Goal: Task Accomplishment & Management: Manage account settings

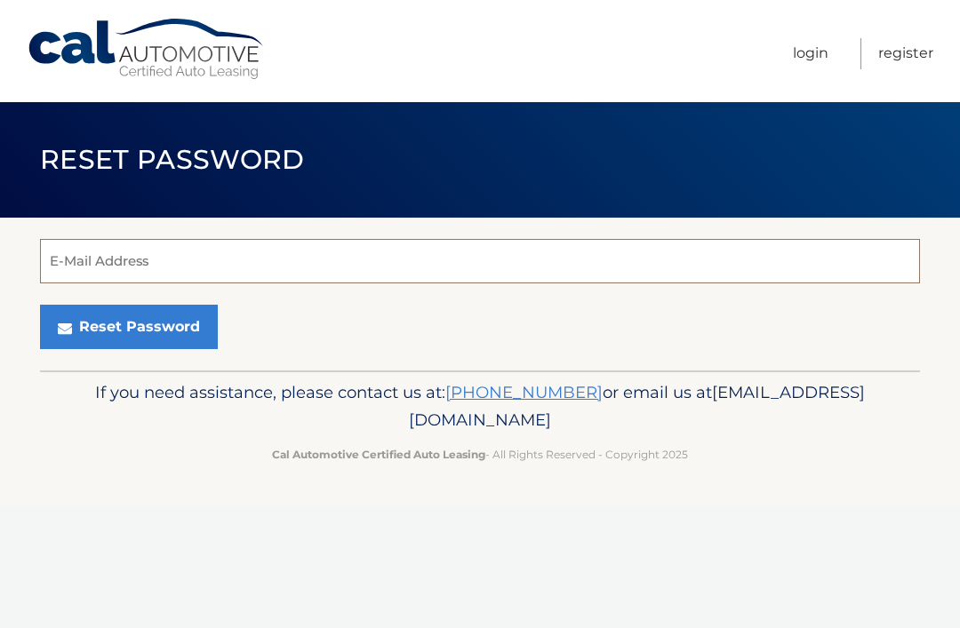
click at [691, 259] on input "E-Mail Address" at bounding box center [480, 261] width 880 height 44
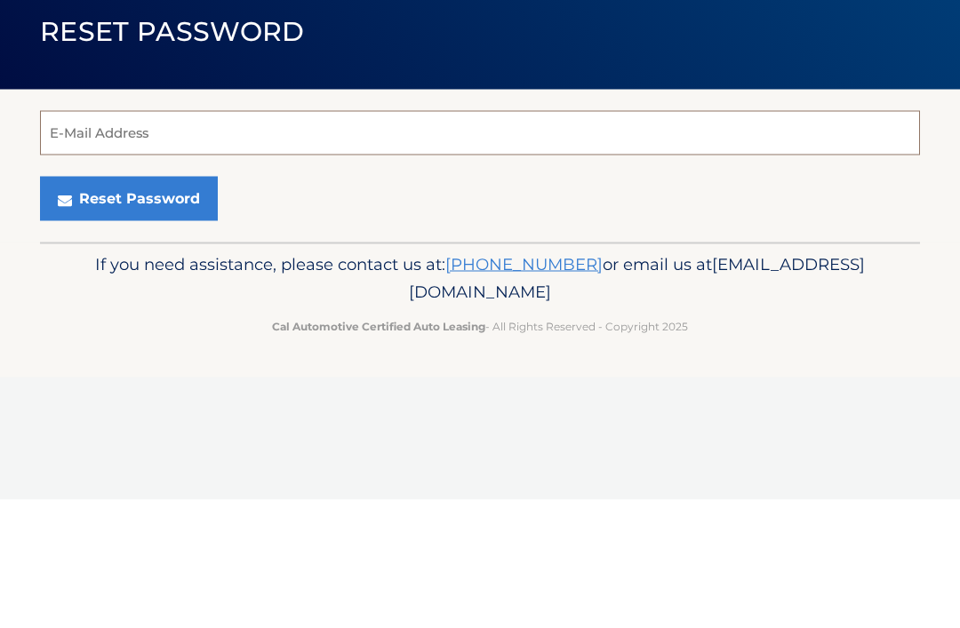
type input "[EMAIL_ADDRESS][DOMAIN_NAME]"
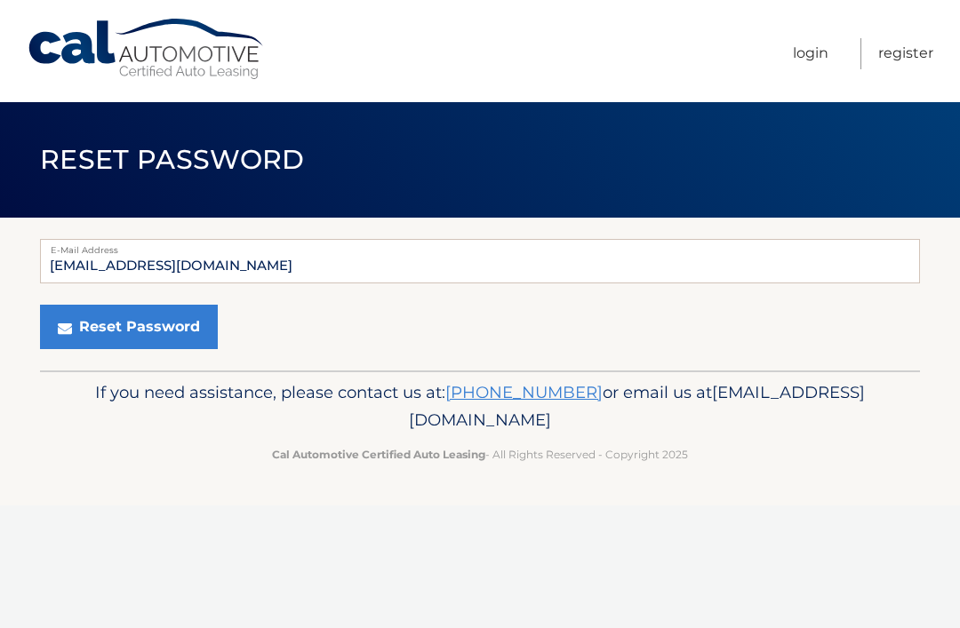
click at [105, 328] on button "Reset Password" at bounding box center [129, 327] width 178 height 44
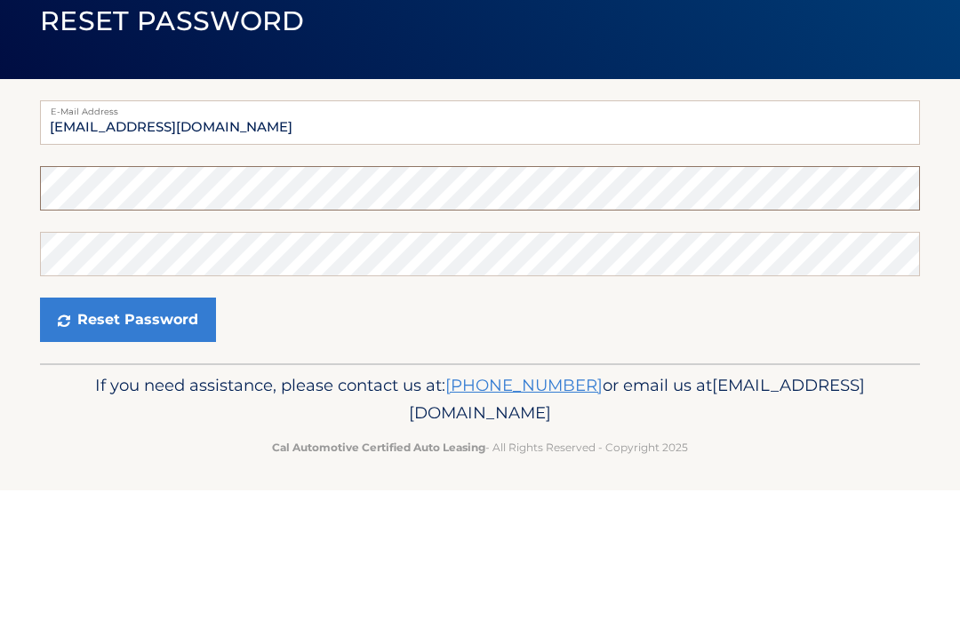
scroll to position [7, 0]
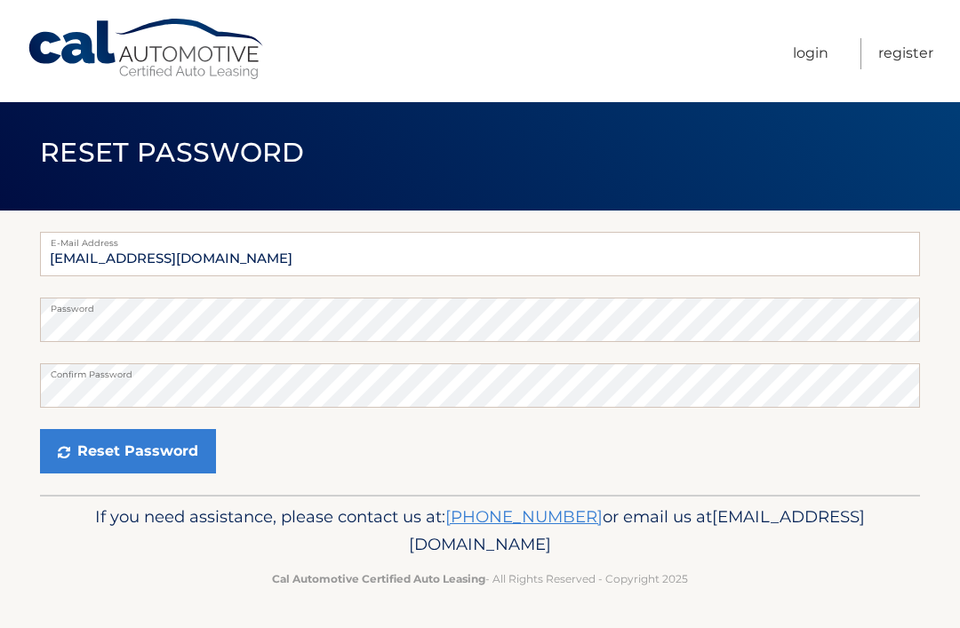
click at [108, 450] on button "Reset Password" at bounding box center [128, 451] width 176 height 44
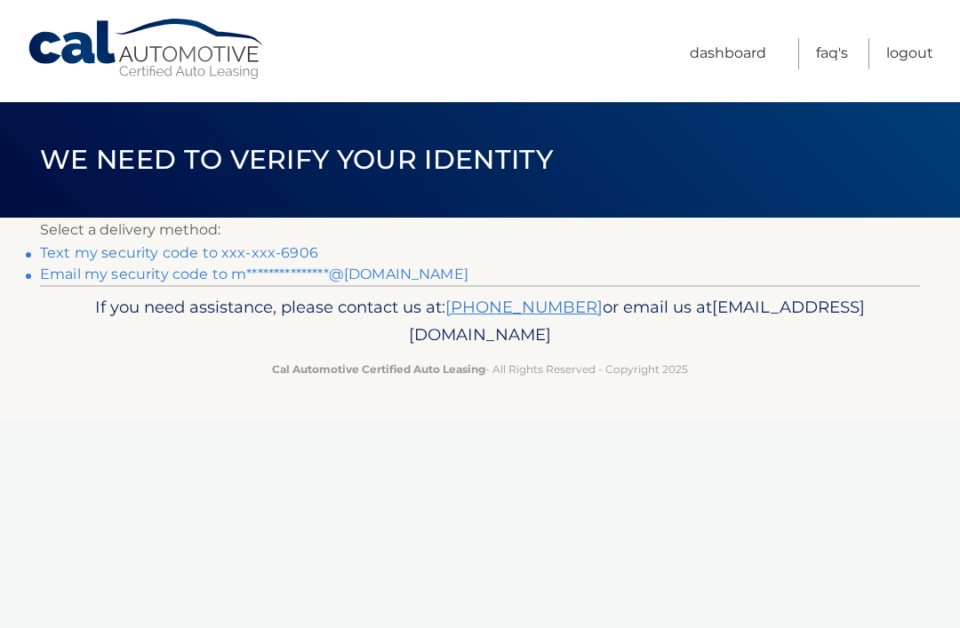
click at [90, 250] on link "Text my security code to xxx-xxx-6906" at bounding box center [179, 252] width 278 height 17
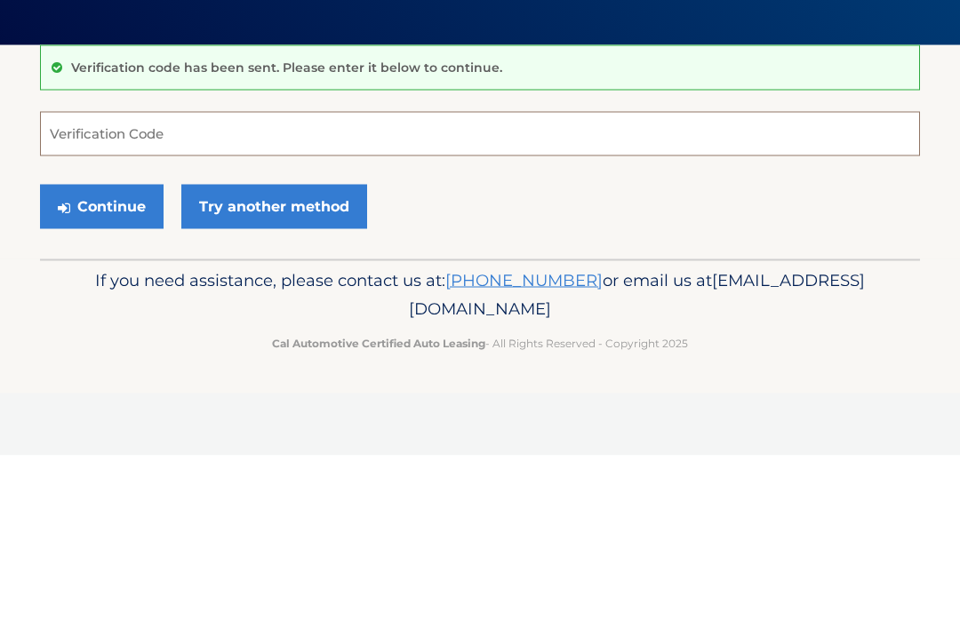
click at [398, 284] on input "Verification Code" at bounding box center [480, 306] width 880 height 44
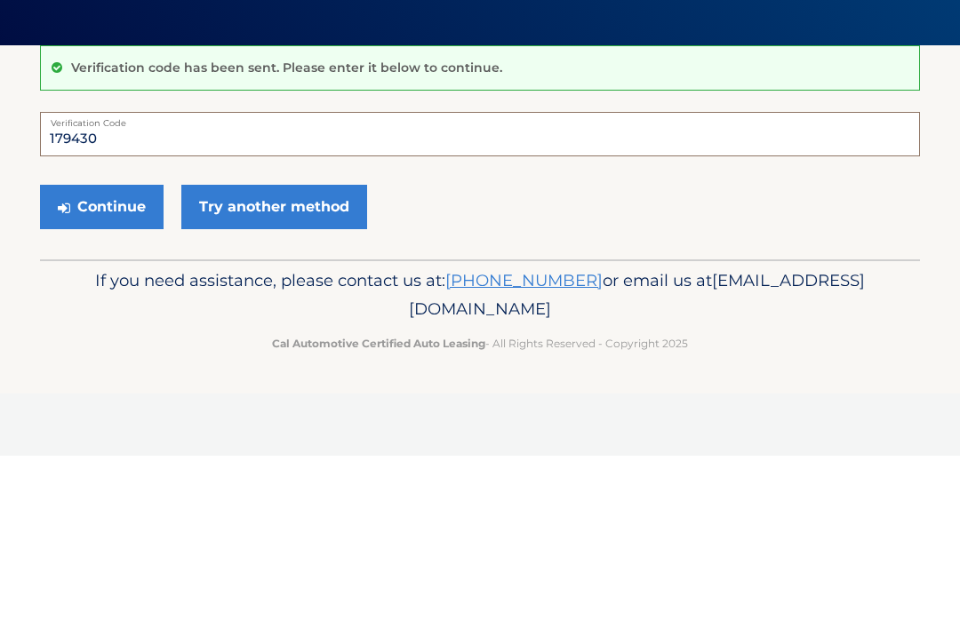
type input "179430"
click at [113, 357] on button "Continue" at bounding box center [102, 379] width 124 height 44
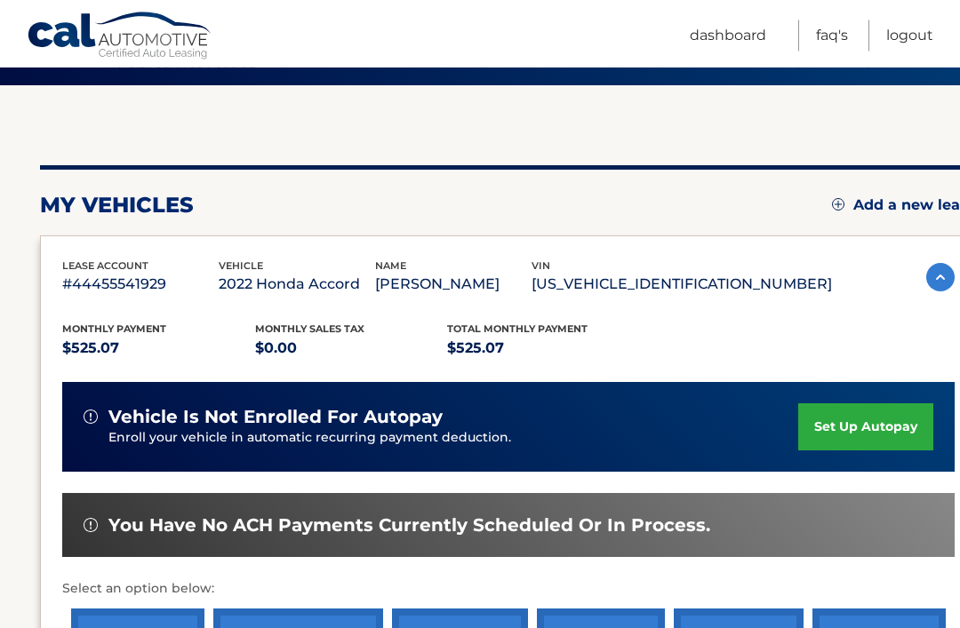
scroll to position [134, 0]
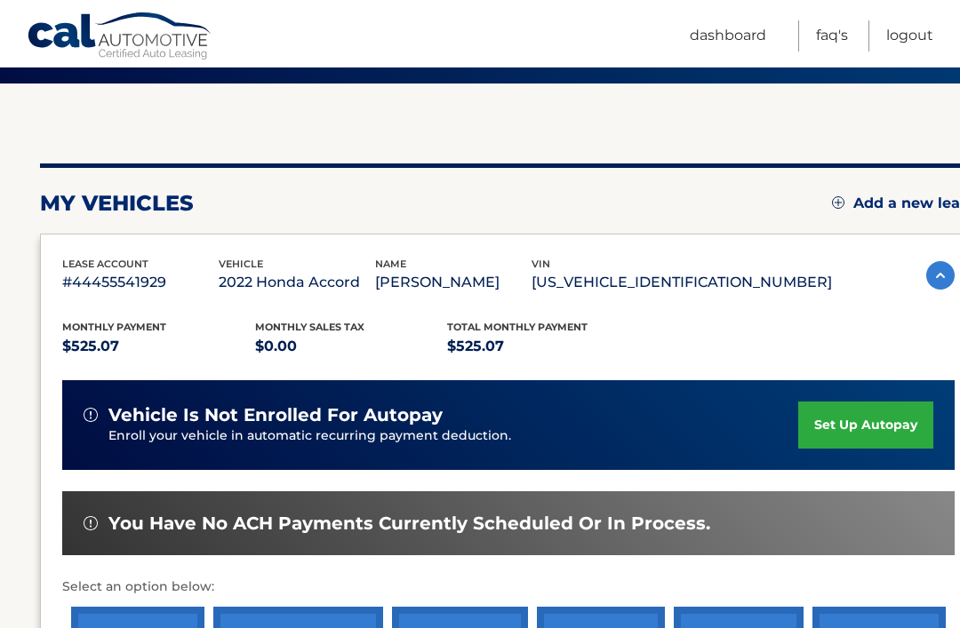
click at [867, 428] on link "set up autopay" at bounding box center [865, 425] width 135 height 47
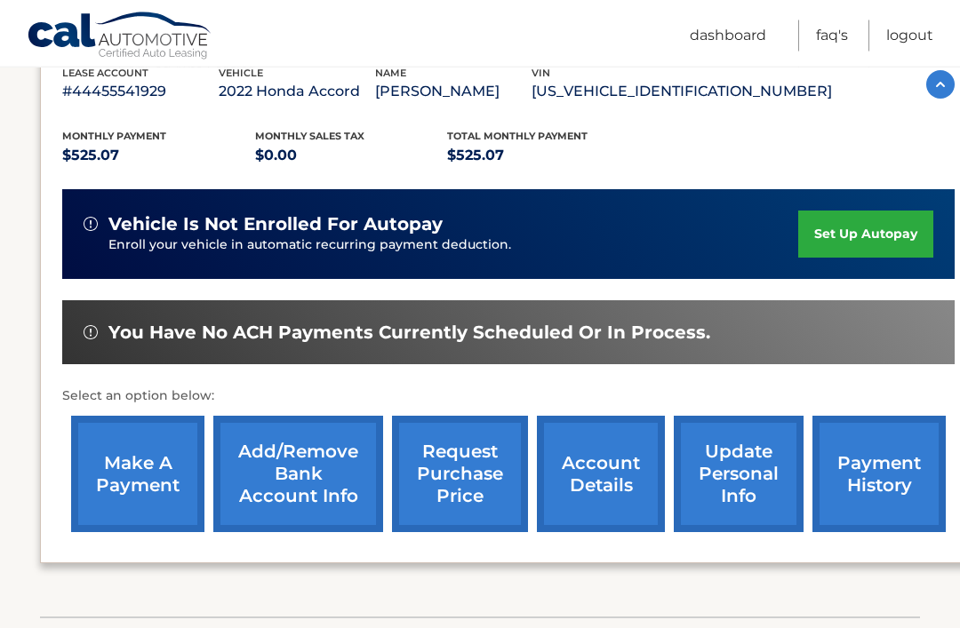
scroll to position [387, 0]
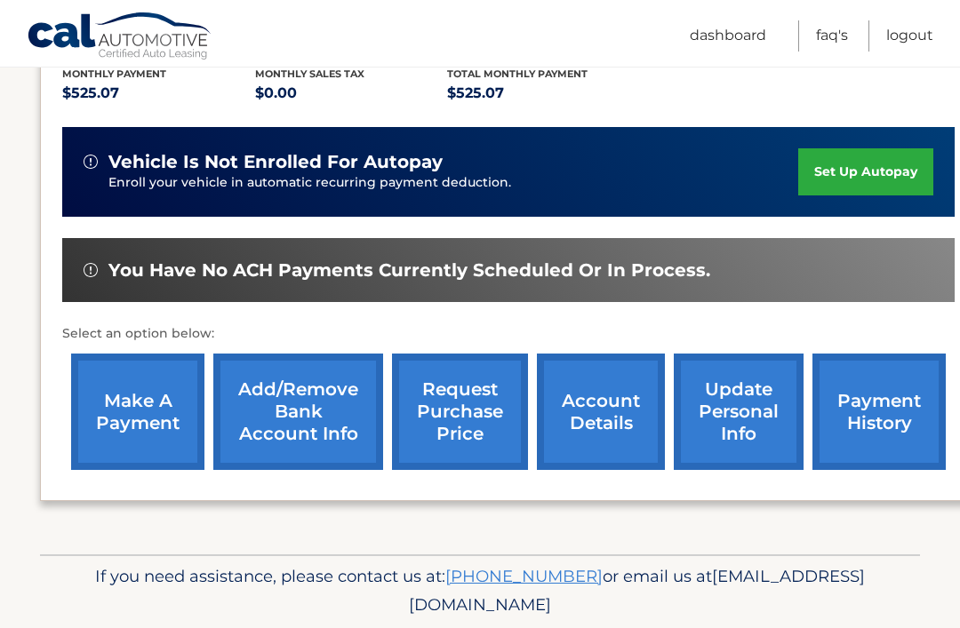
click at [155, 414] on link "make a payment" at bounding box center [137, 412] width 133 height 116
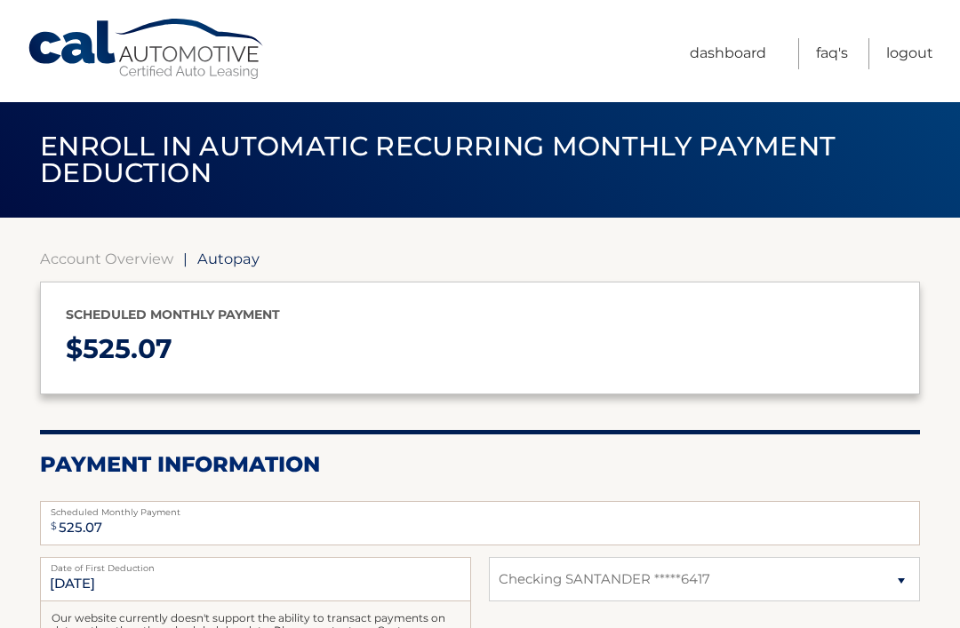
select select "NzU4MjE3NjItMzVjOC00ZTNlLWEwMTctYTRkMzdhNDY3NjM1"
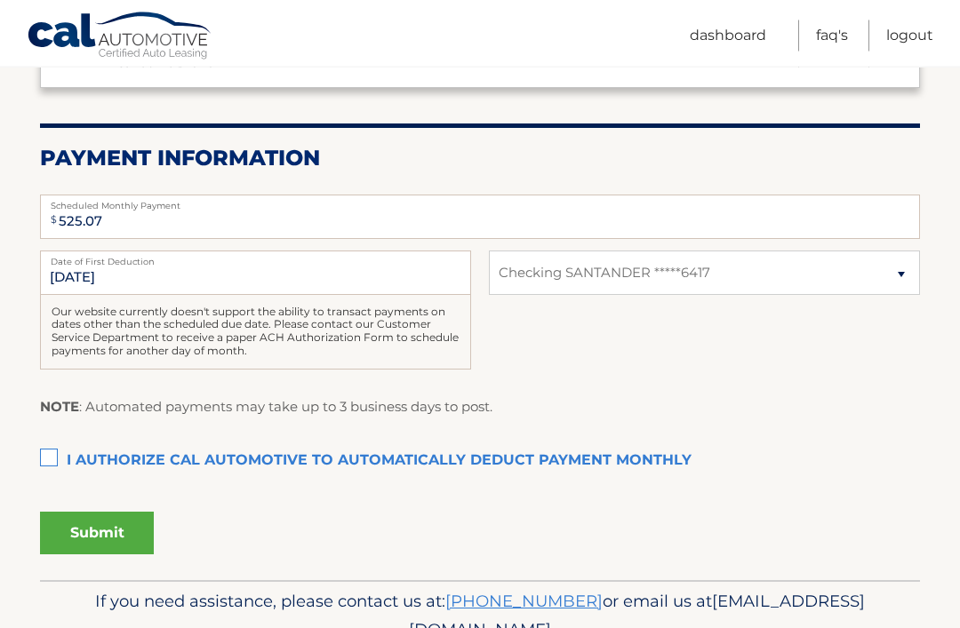
scroll to position [307, 0]
click at [893, 282] on select "Select Bank Account Checking SANTANDER *****6417" at bounding box center [704, 273] width 431 height 44
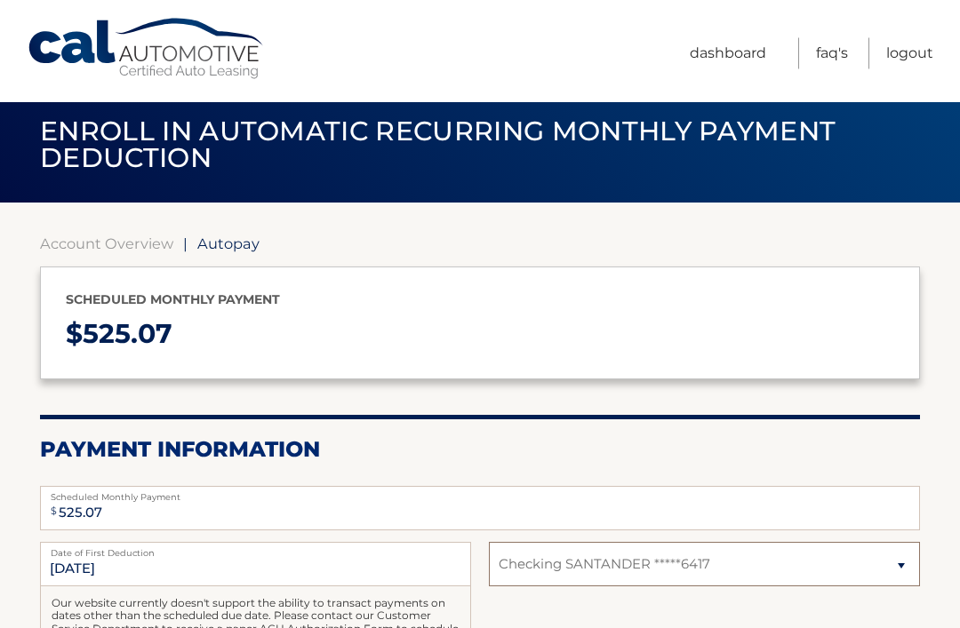
scroll to position [0, 0]
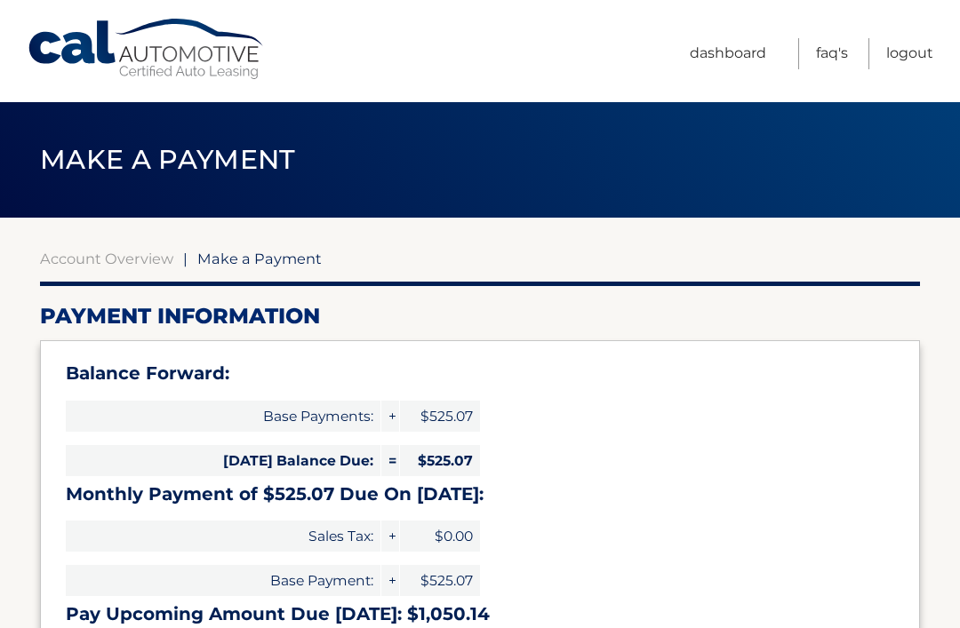
select select "NzU4MjE3NjItMzVjOC00ZTNlLWEwMTctYTRkMzdhNDY3NjM1"
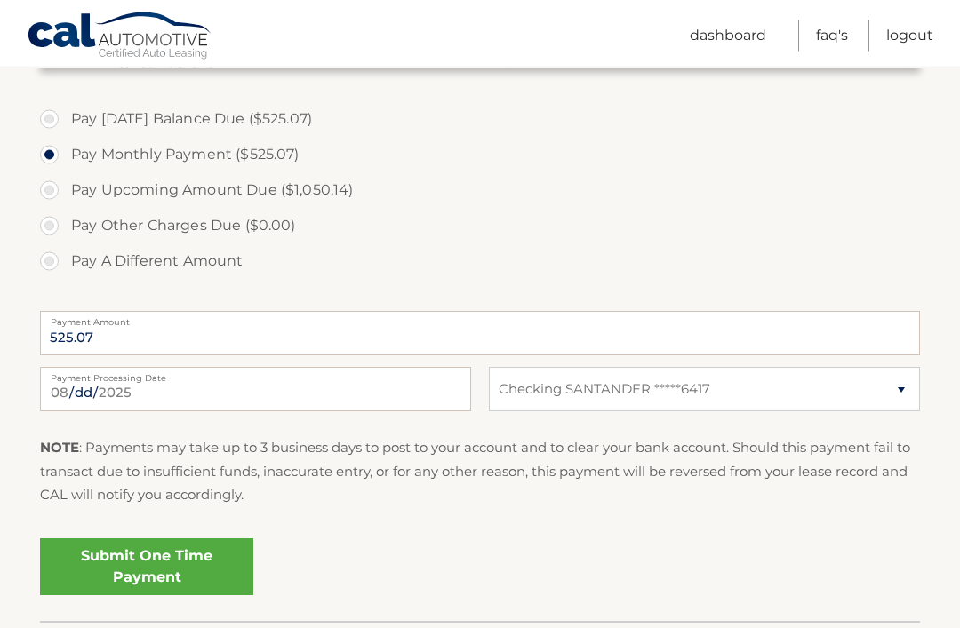
scroll to position [589, 0]
click at [873, 389] on select "Select Bank Account Checking SANTANDER *****6417" at bounding box center [704, 389] width 431 height 44
select select
click at [751, 382] on select "Select Bank Account Checking SANTANDER *****6417" at bounding box center [704, 388] width 431 height 44
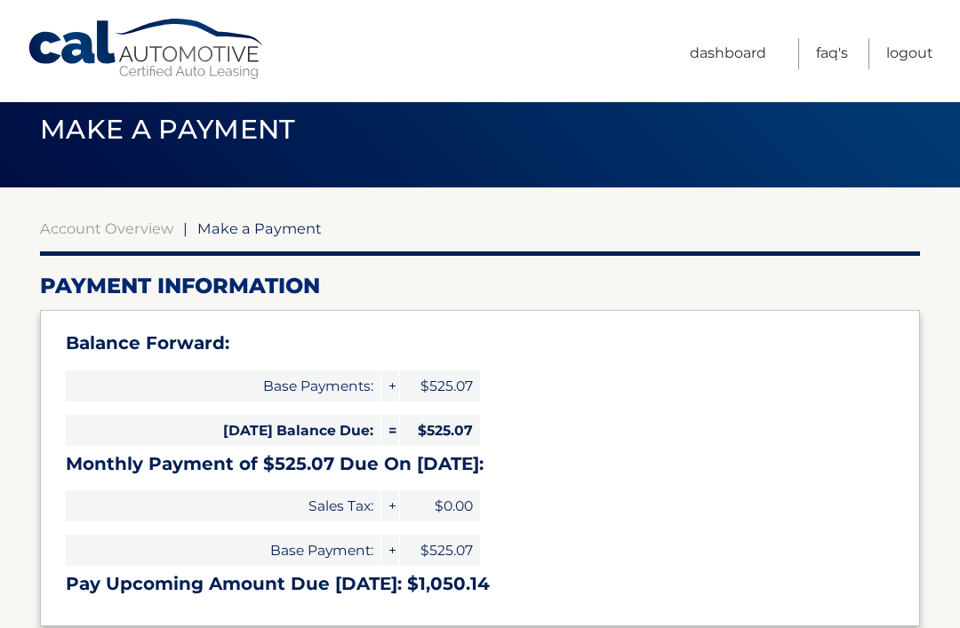
scroll to position [0, 0]
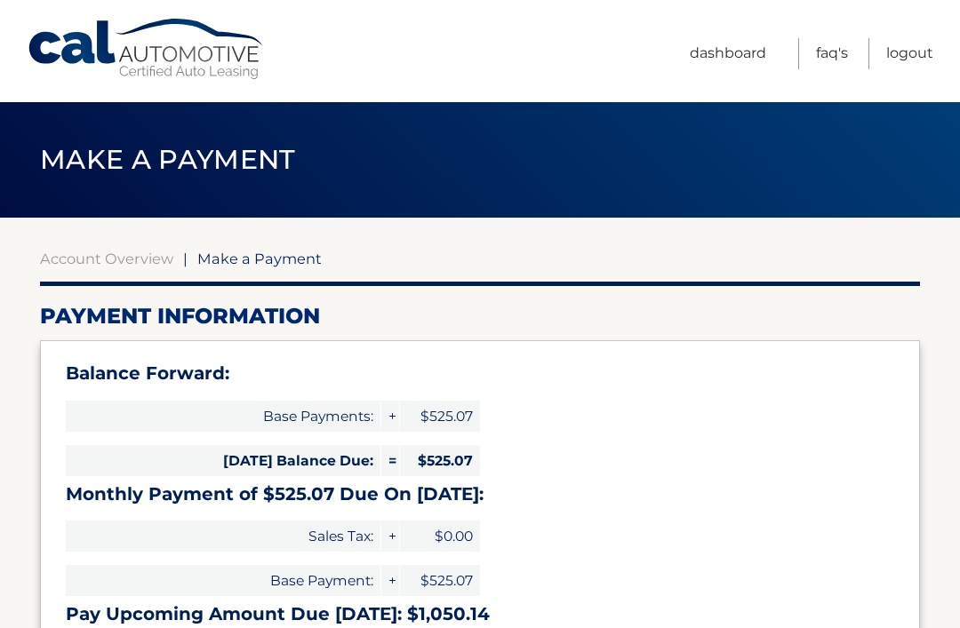
click at [722, 44] on link "Dashboard" at bounding box center [728, 53] width 76 height 31
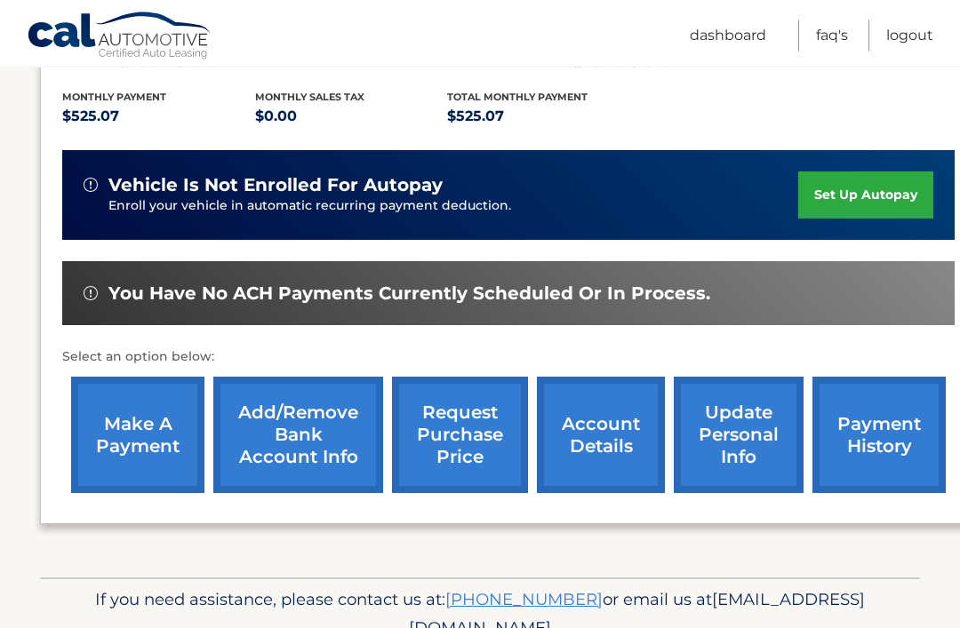
scroll to position [364, 0]
click at [326, 456] on link "Add/Remove bank account info" at bounding box center [298, 435] width 170 height 116
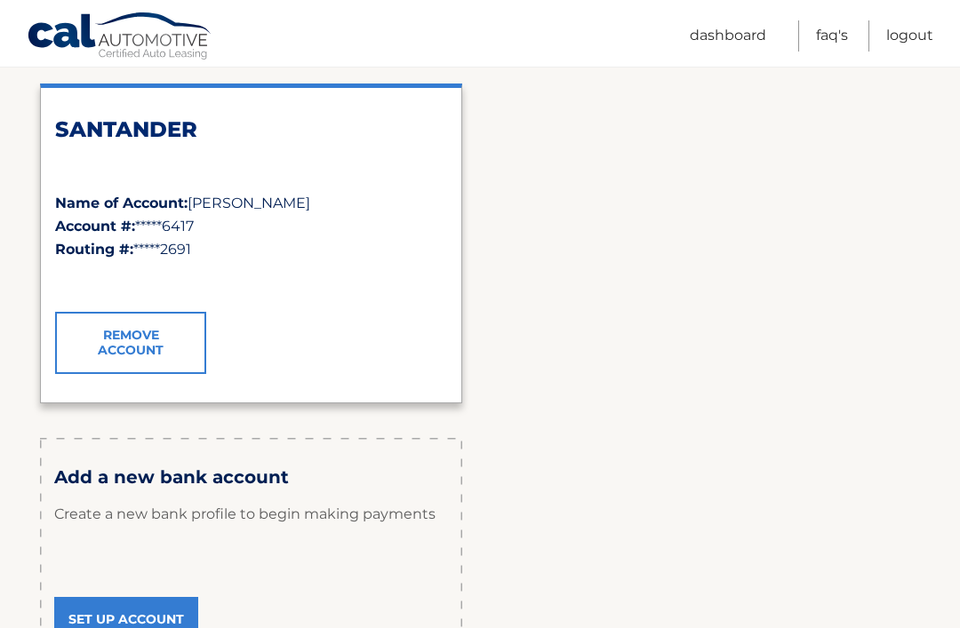
scroll to position [270, 0]
click at [160, 331] on link "Remove Account" at bounding box center [130, 344] width 151 height 62
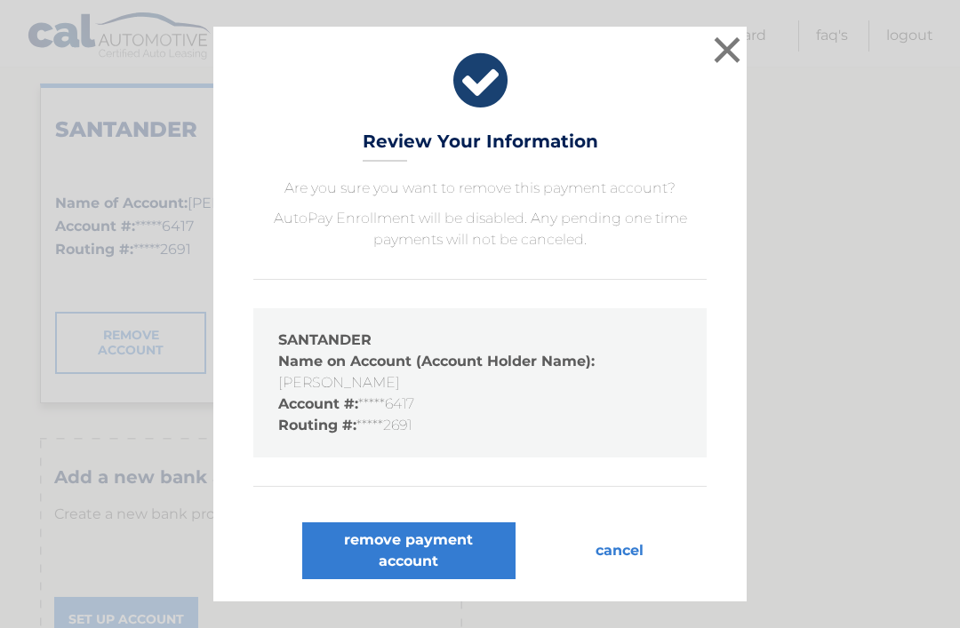
click at [423, 563] on button "remove payment account" at bounding box center [408, 551] width 213 height 57
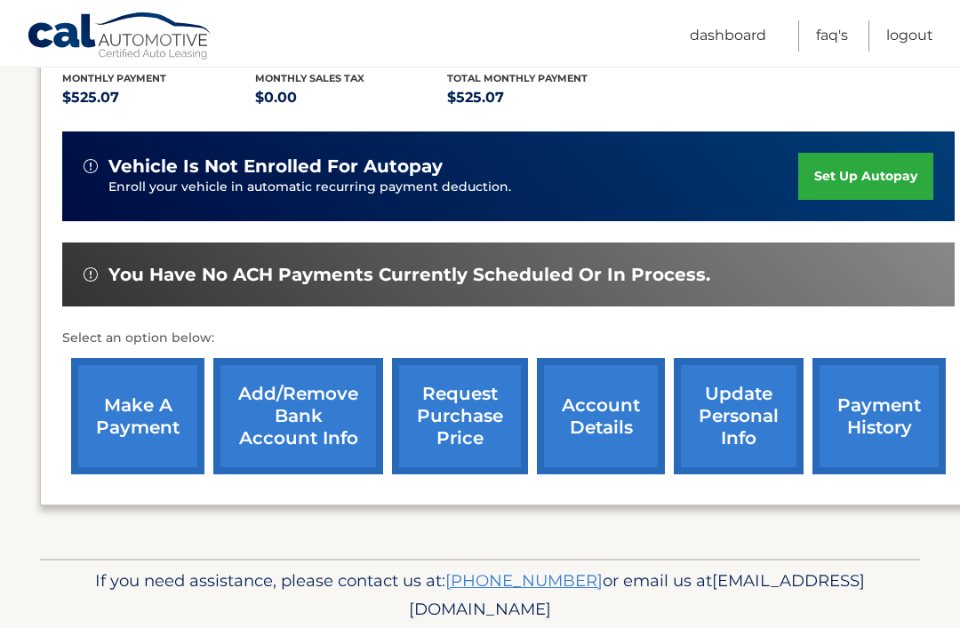
scroll to position [387, 0]
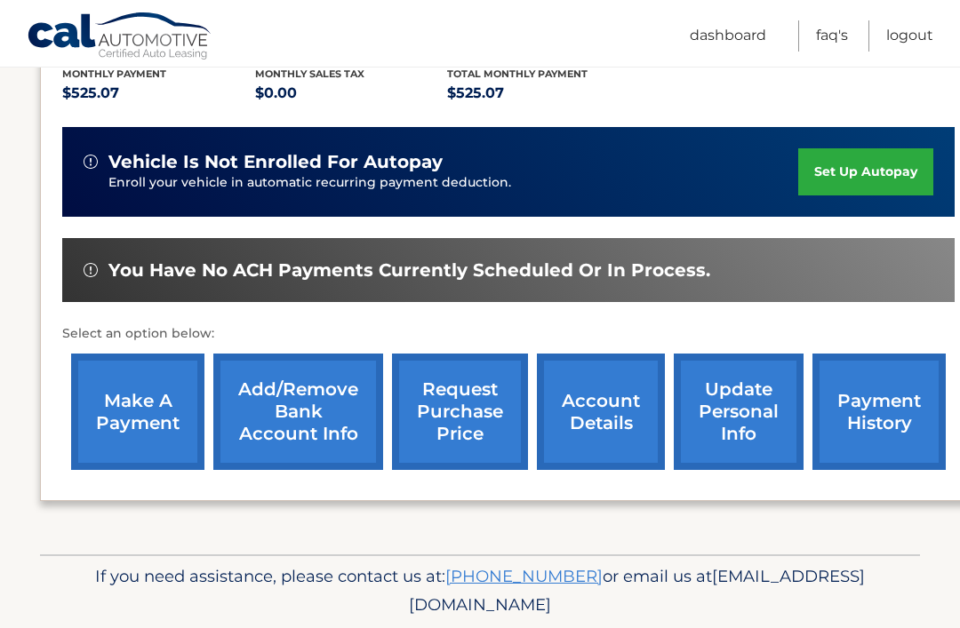
click at [318, 404] on link "Add/Remove bank account info" at bounding box center [298, 412] width 170 height 116
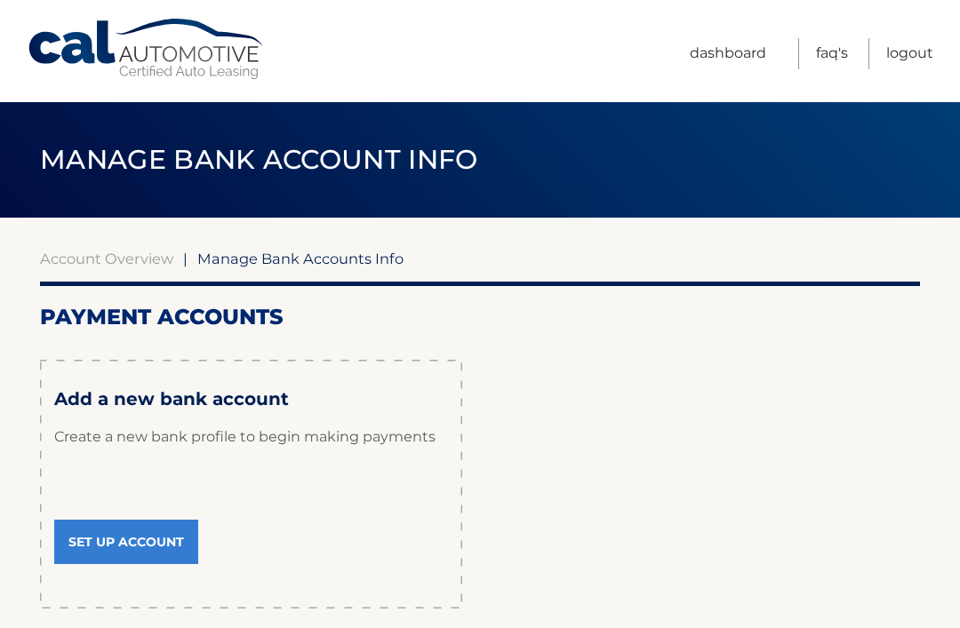
click at [161, 535] on link "Set Up Account" at bounding box center [126, 542] width 144 height 44
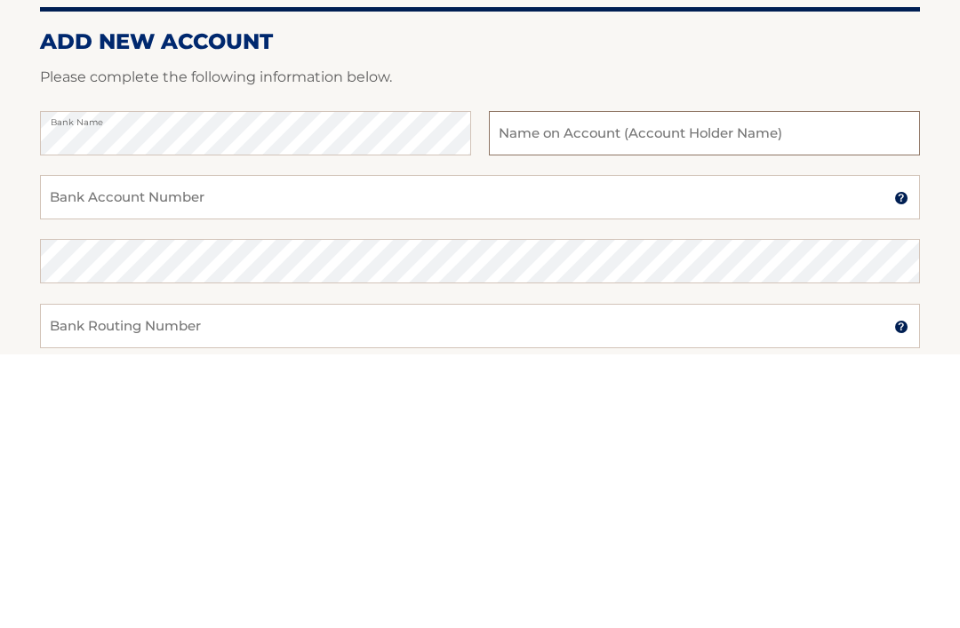
click at [669, 386] on input "text" at bounding box center [704, 408] width 431 height 44
type input "Michael Melendez"
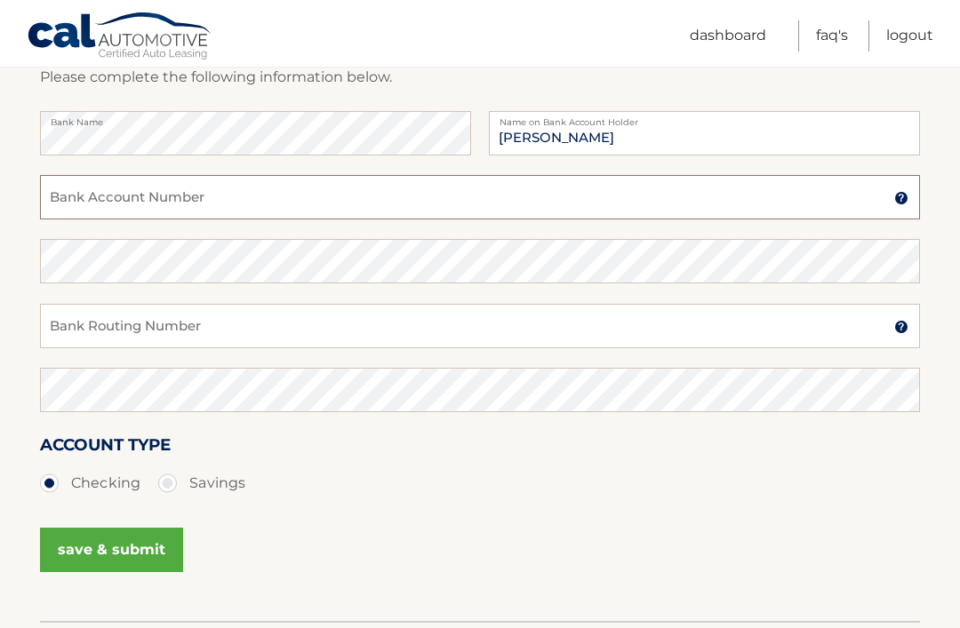
click at [485, 199] on input "Bank Account Number" at bounding box center [480, 197] width 880 height 44
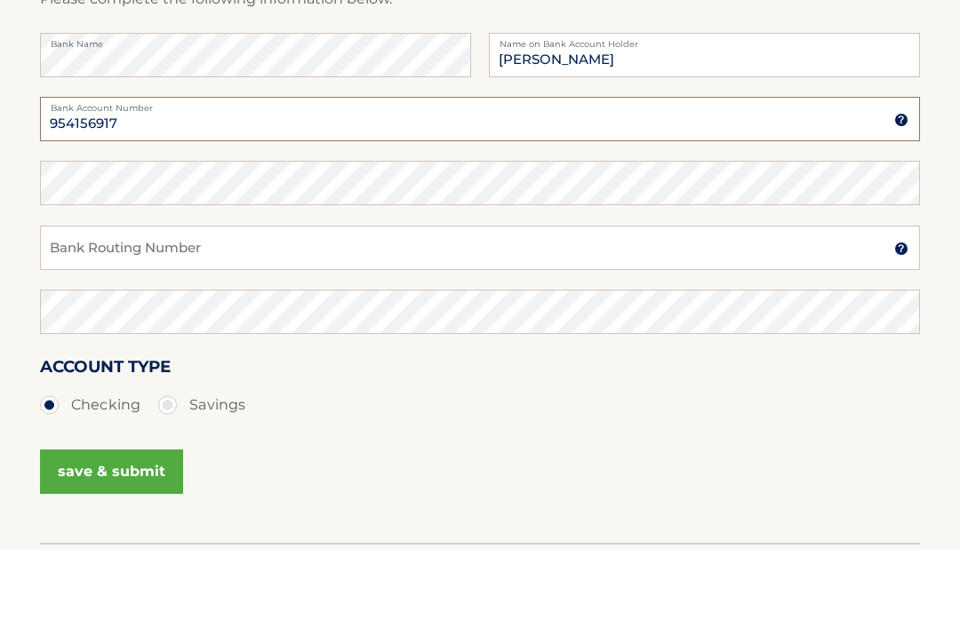
type input "954156917"
click at [493, 305] on input "Bank Routing Number" at bounding box center [480, 327] width 880 height 44
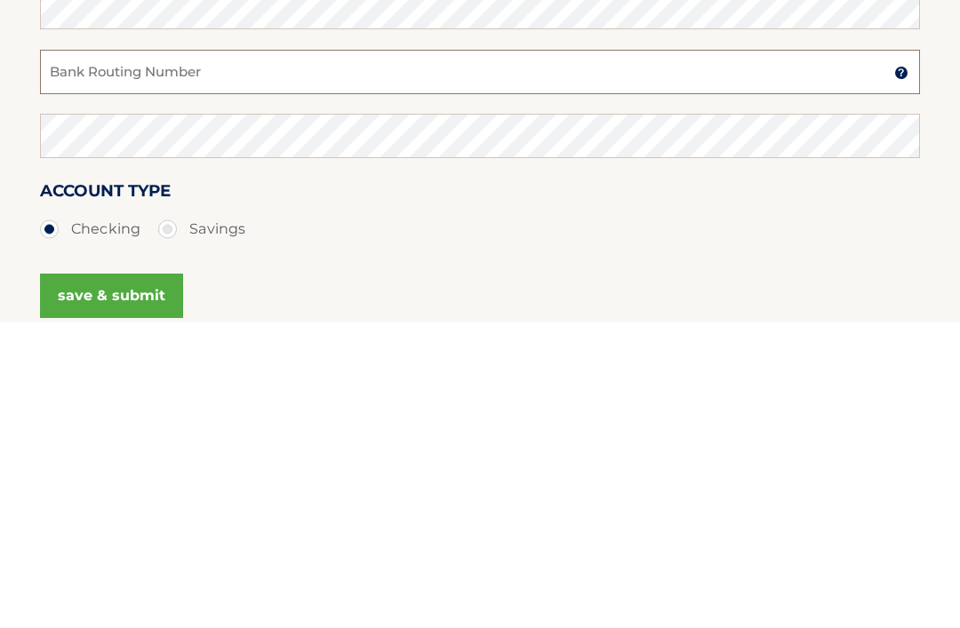
scroll to position [262, 0]
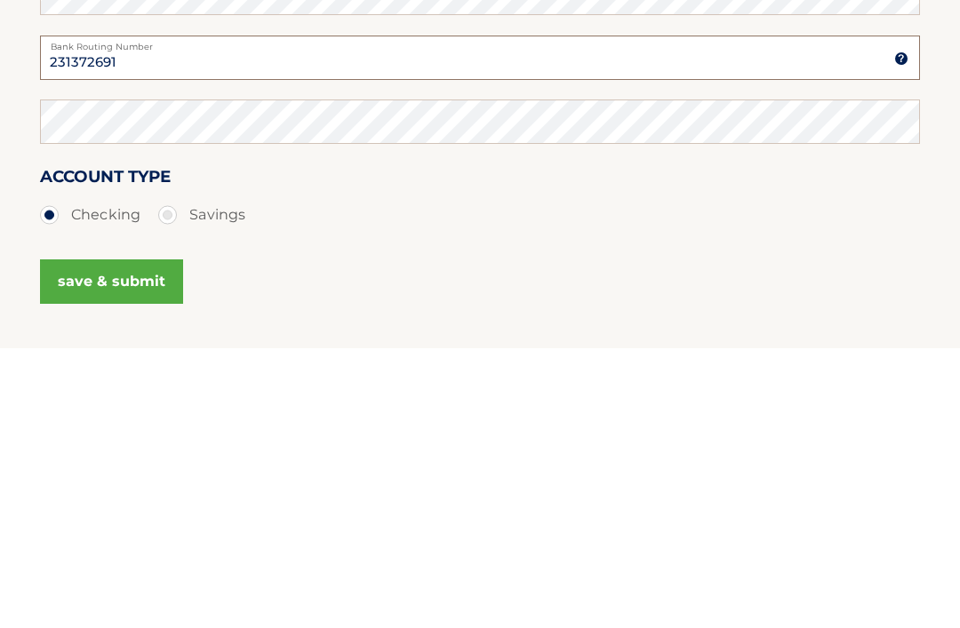
type input "231372691"
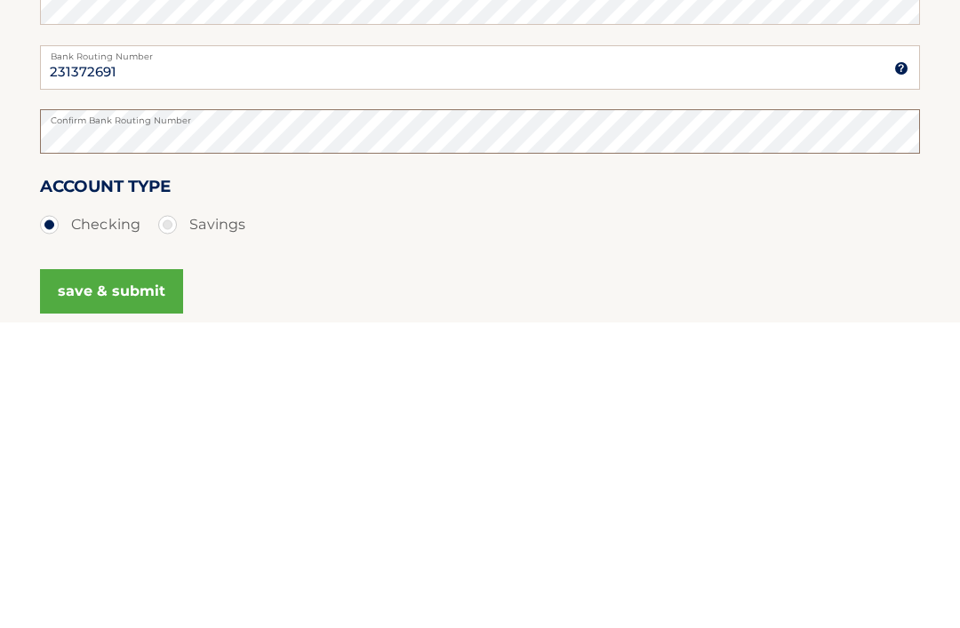
scroll to position [228, 0]
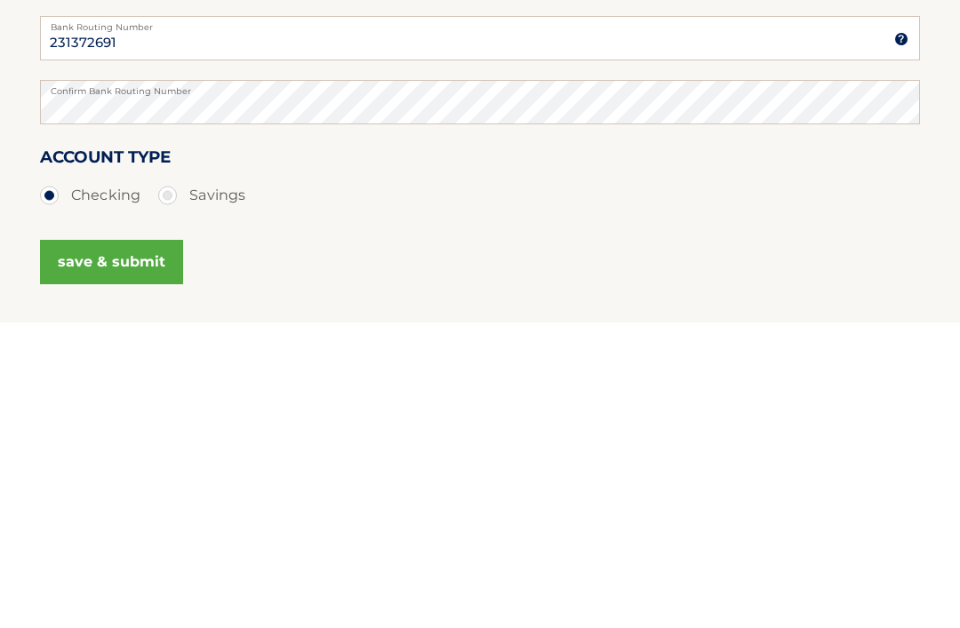
click at [141, 546] on button "save & submit" at bounding box center [111, 568] width 143 height 44
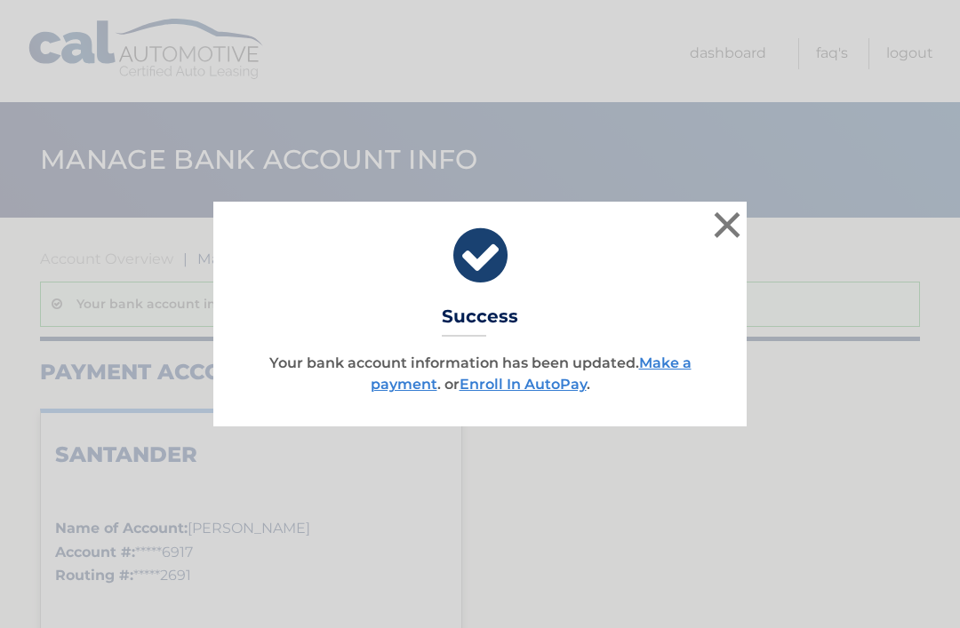
click at [538, 386] on link "Enroll In AutoPay" at bounding box center [522, 384] width 127 height 17
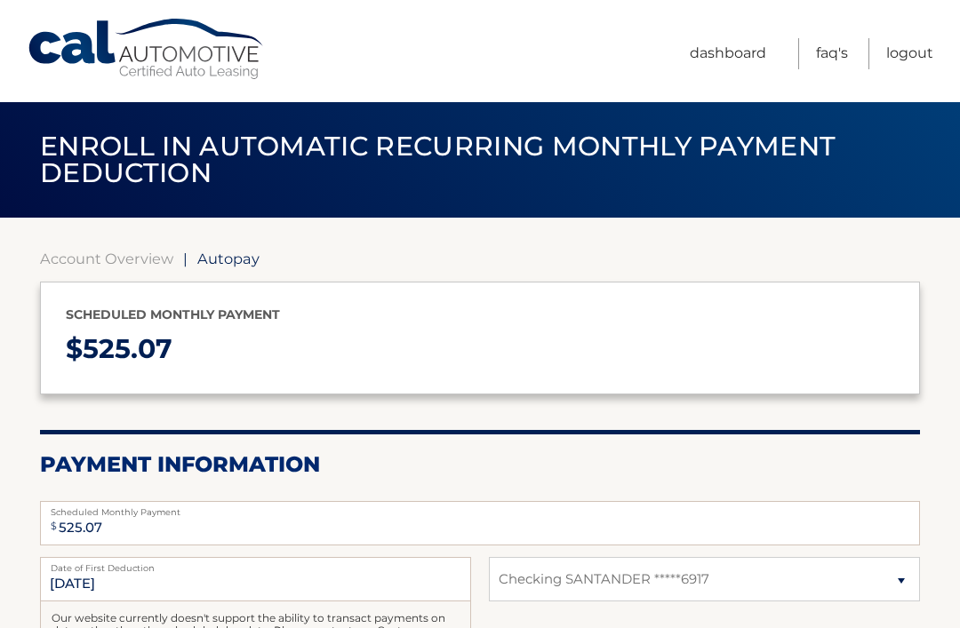
select select "MzFjNDAyOTUtZGRhYi00ZTI0LWFjNDMtZWIxMDk4MTIyMmE5"
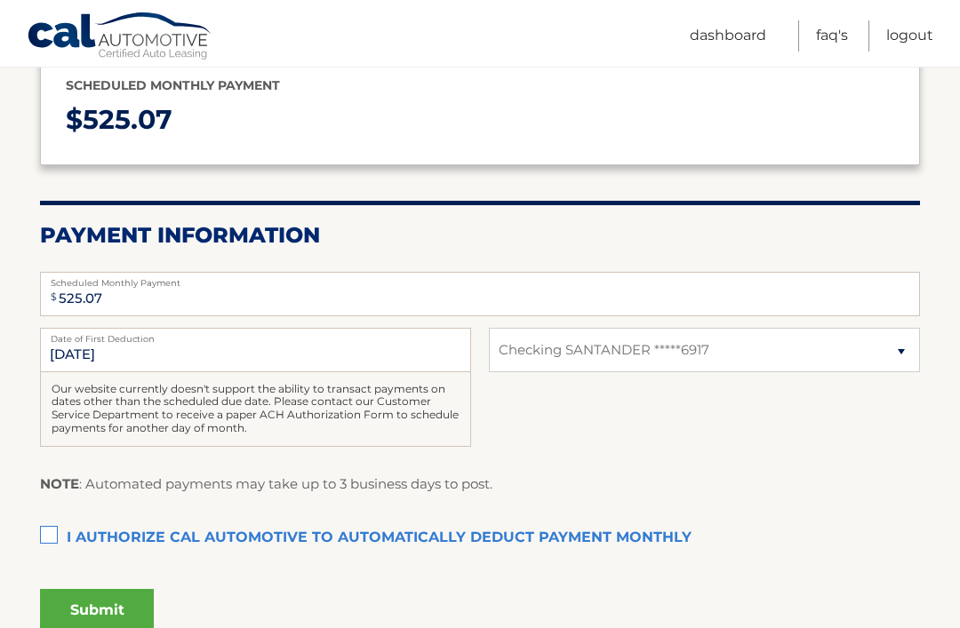
scroll to position [234, 0]
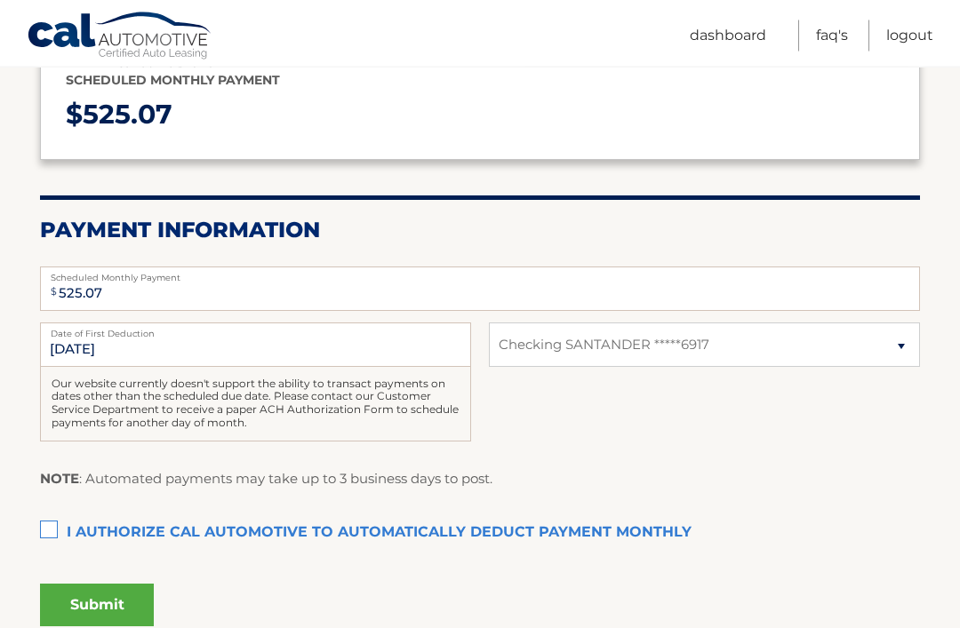
click at [59, 530] on label "I authorize cal automotive to automatically deduct payment monthly This checkbo…" at bounding box center [480, 534] width 880 height 36
click at [0, 0] on input "I authorize cal automotive to automatically deduct payment monthly This checkbo…" at bounding box center [0, 0] width 0 height 0
click at [115, 598] on button "Submit" at bounding box center [97, 605] width 114 height 43
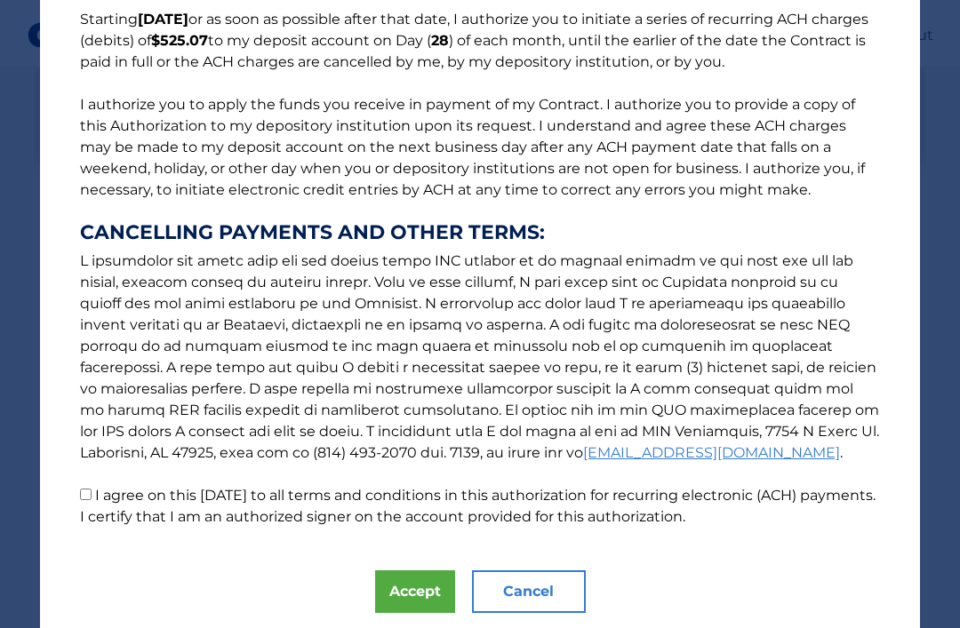
scroll to position [155, 0]
click at [82, 496] on input "I agree on this 08/29/2025 to all terms and conditions in this authorization fo…" at bounding box center [86, 496] width 12 height 12
checkbox input "true"
click at [408, 592] on button "Accept" at bounding box center [415, 592] width 80 height 43
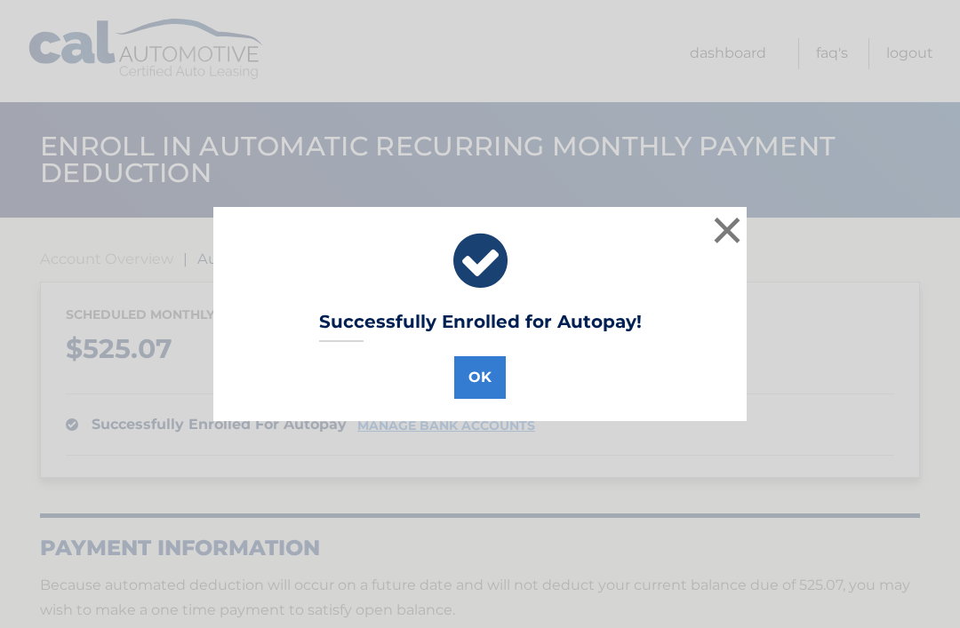
click at [482, 390] on button "OK" at bounding box center [480, 377] width 52 height 43
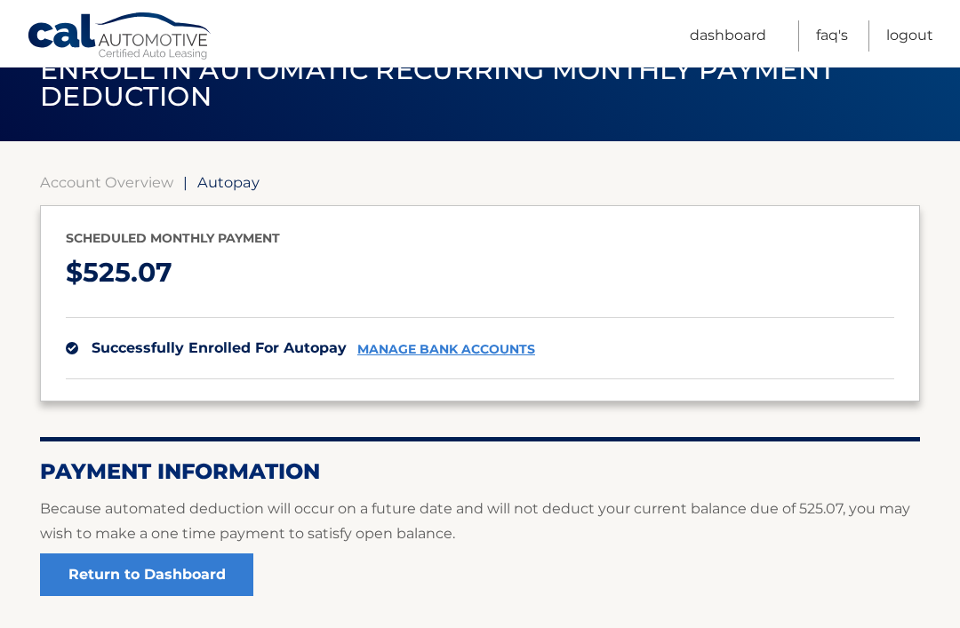
scroll to position [76, 0]
